Goal: Navigation & Orientation: Find specific page/section

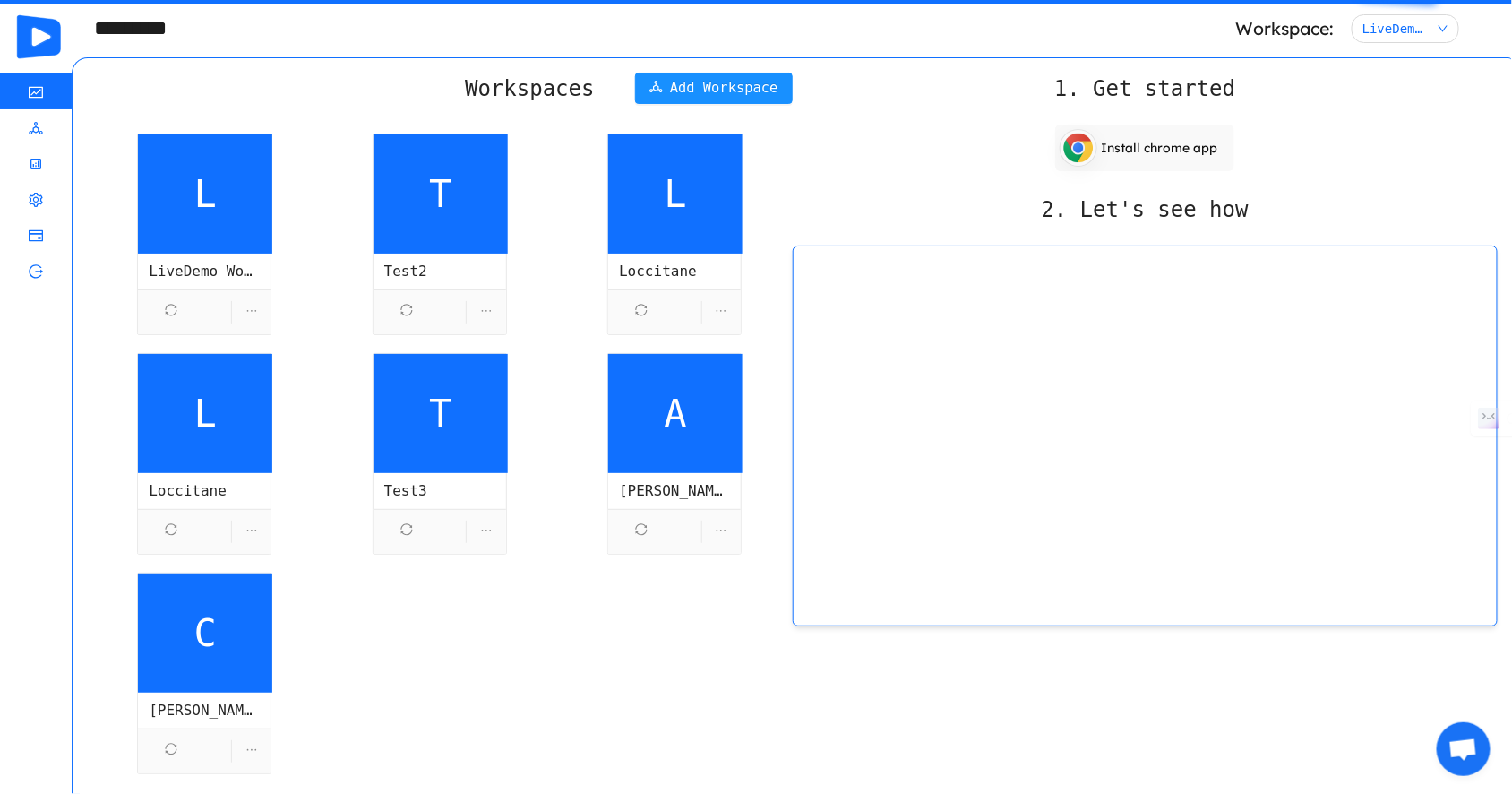
click at [216, 197] on span "L" at bounding box center [204, 194] width 134 height 119
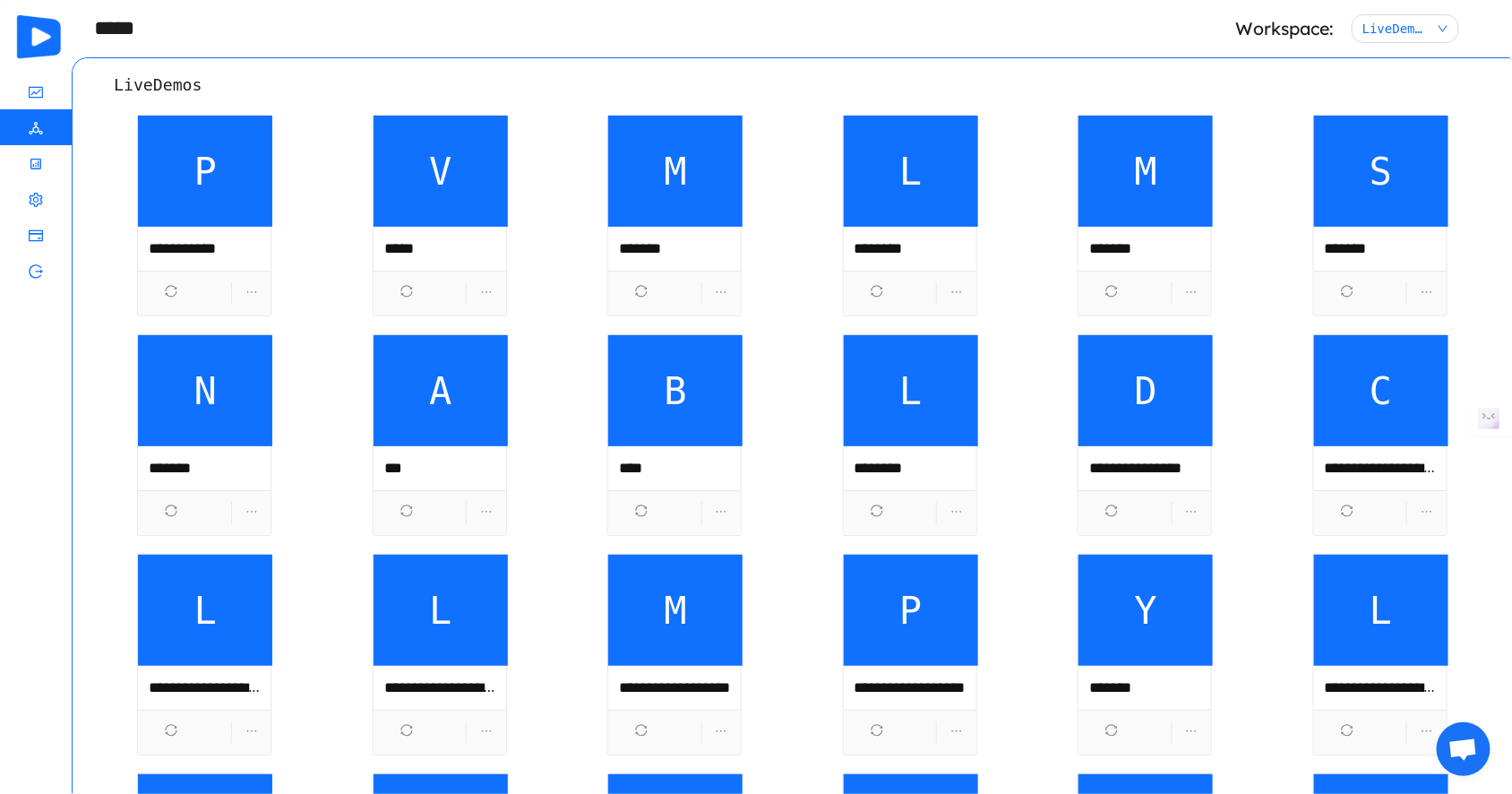
click at [889, 246] on span "********" at bounding box center [910, 248] width 111 height 23
click at [872, 207] on span "L" at bounding box center [910, 171] width 134 height 111
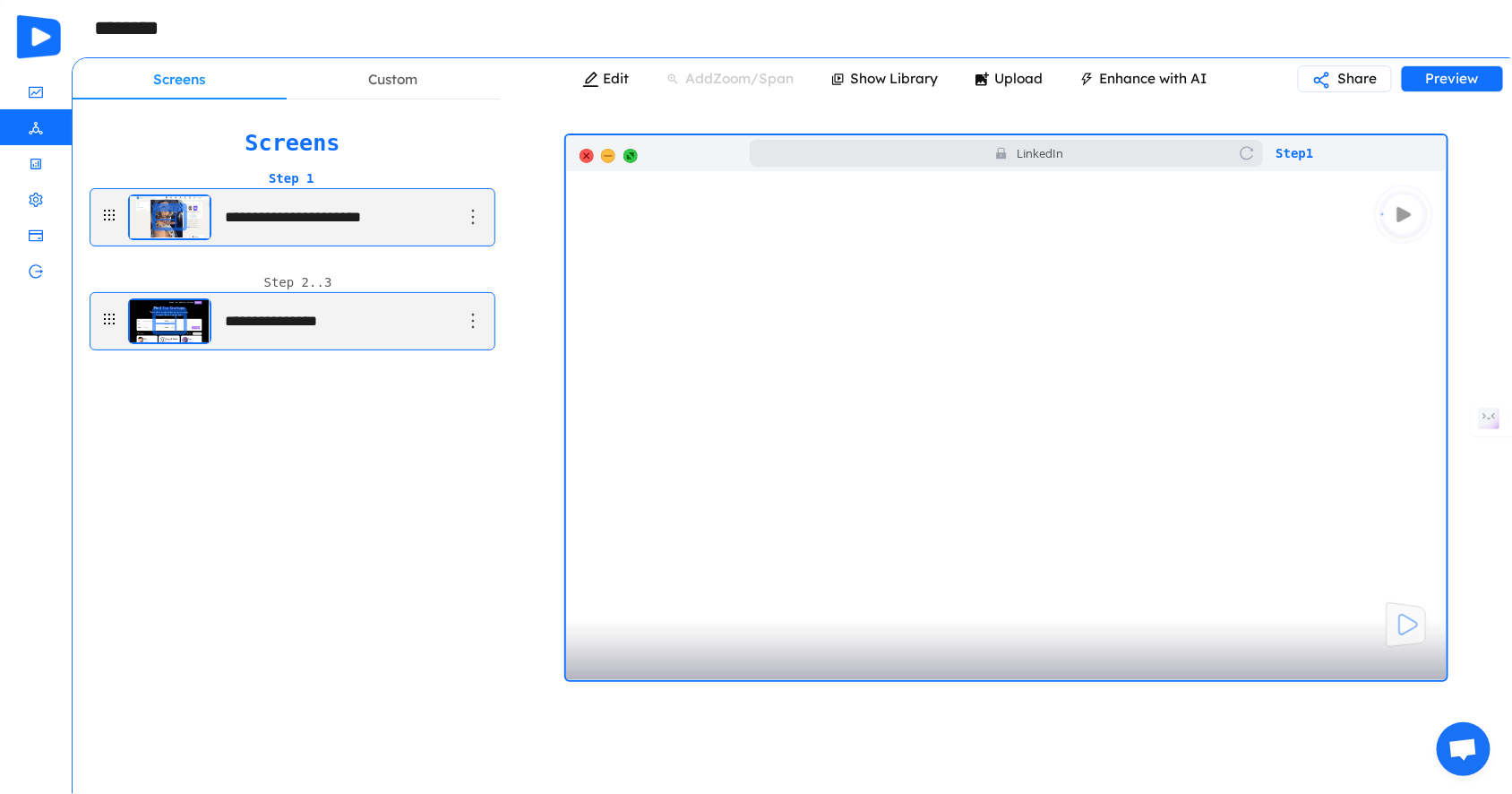
click at [42, 121] on icon "icon: deployment-unit" at bounding box center [36, 128] width 14 height 14
